Goal: Information Seeking & Learning: Learn about a topic

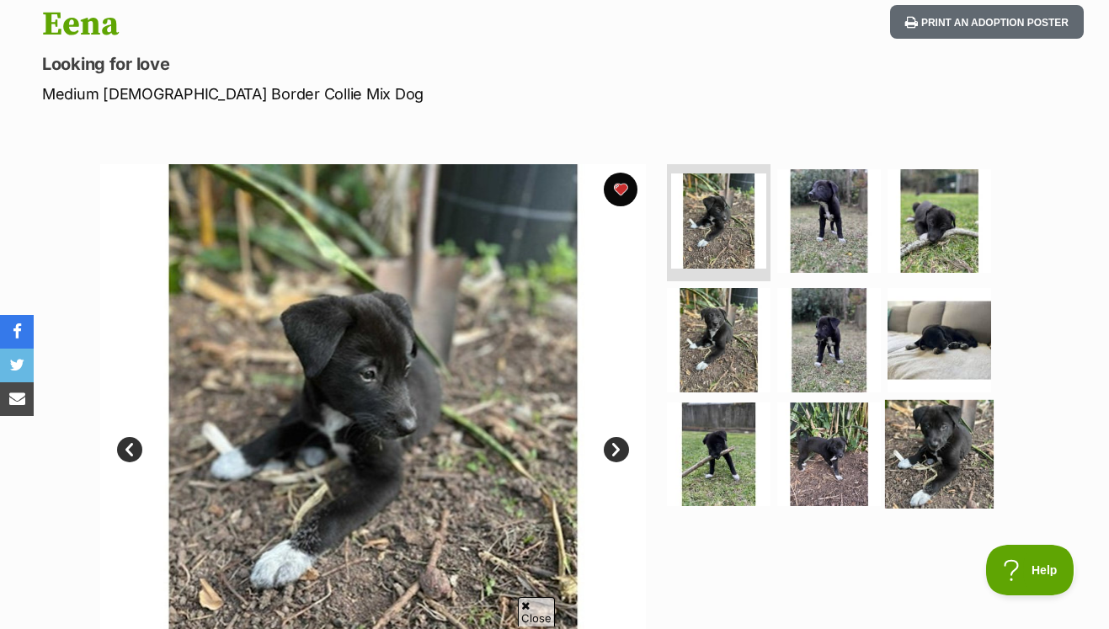
click at [946, 400] on img at bounding box center [939, 454] width 109 height 109
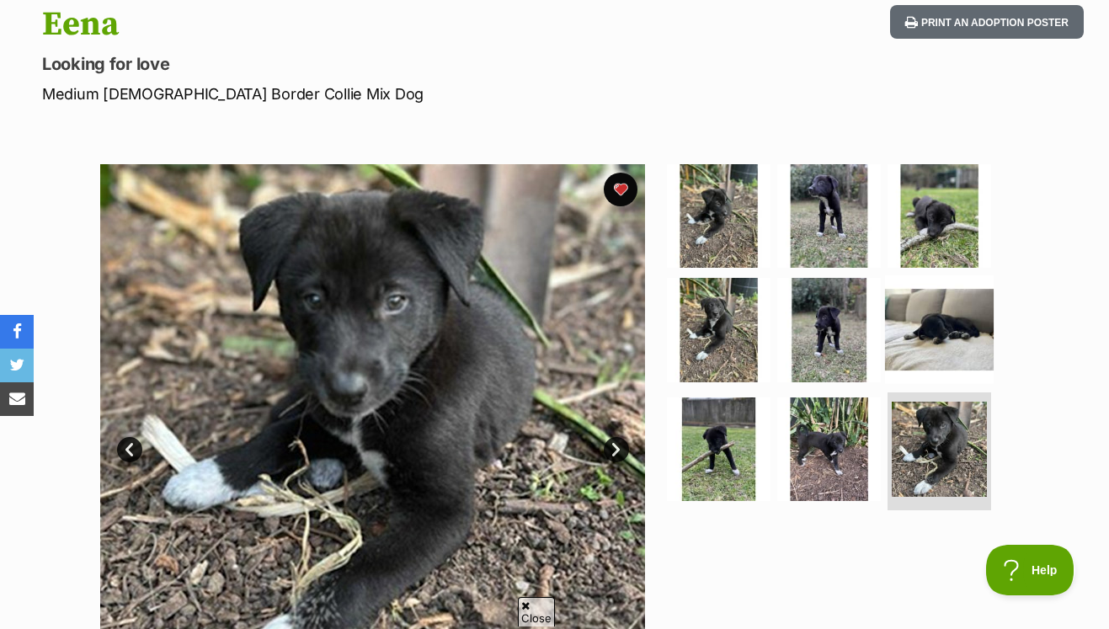
click at [952, 280] on img at bounding box center [939, 329] width 109 height 109
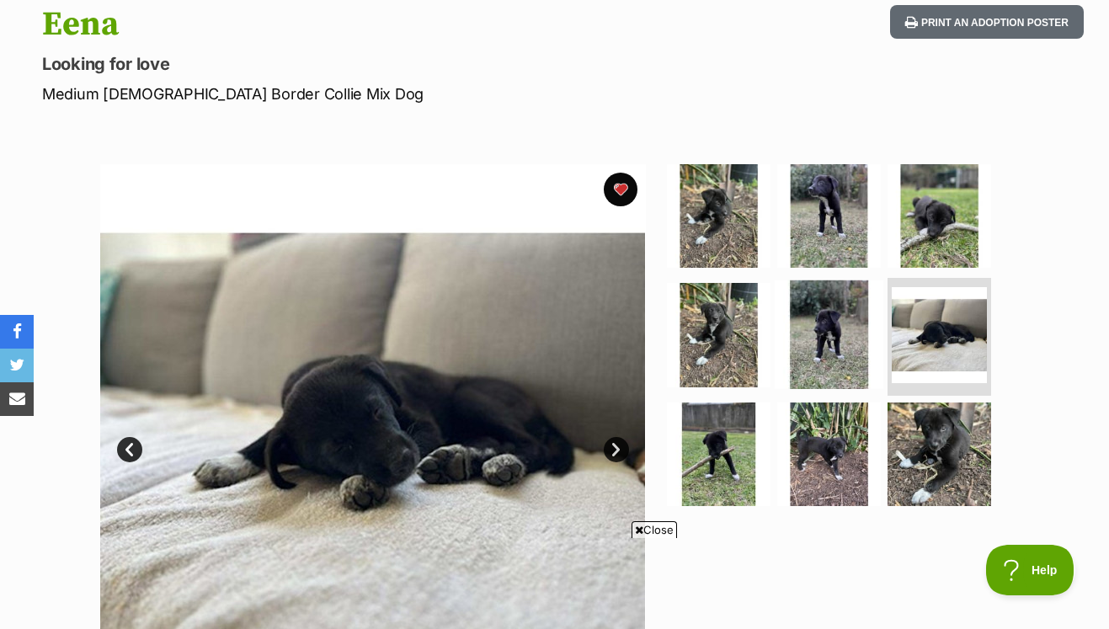
click at [836, 296] on img at bounding box center [829, 334] width 109 height 109
